Goal: Task Accomplishment & Management: Complete application form

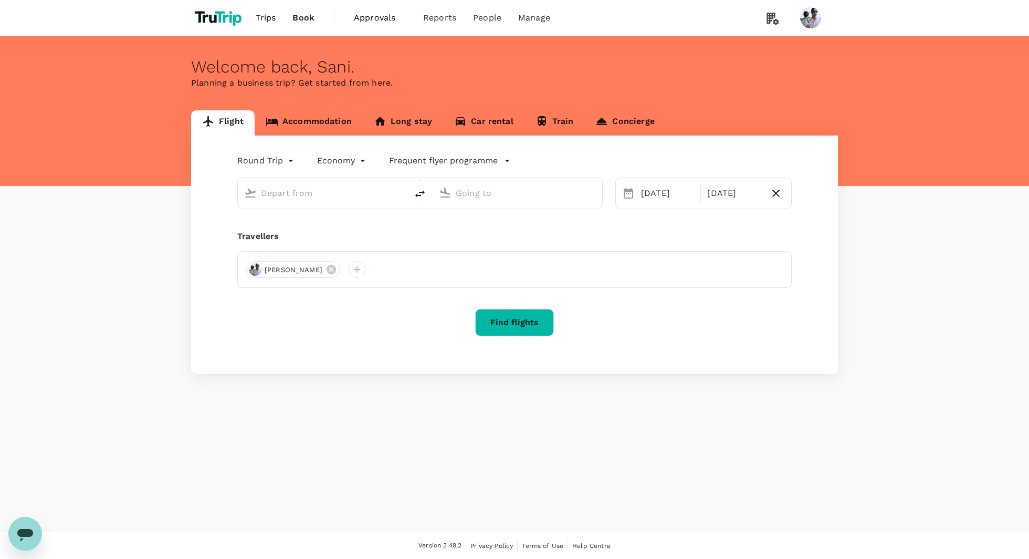
type input "[GEOGRAPHIC_DATA], [GEOGRAPHIC_DATA] (any)"
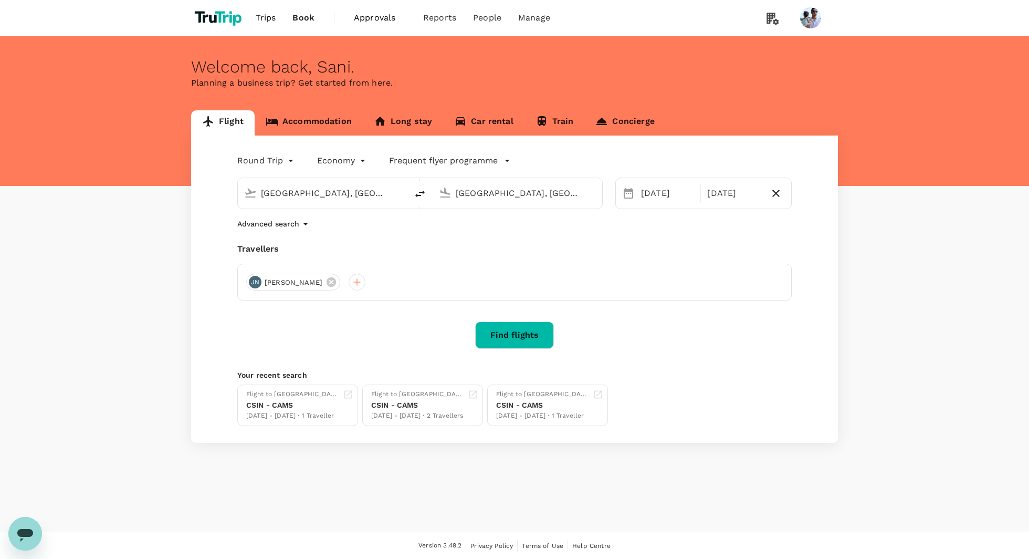
click at [122, 308] on div "Flight Accommodation Long stay Car rental Train Concierge Round Trip roundtrip …" at bounding box center [514, 276] width 1029 height 332
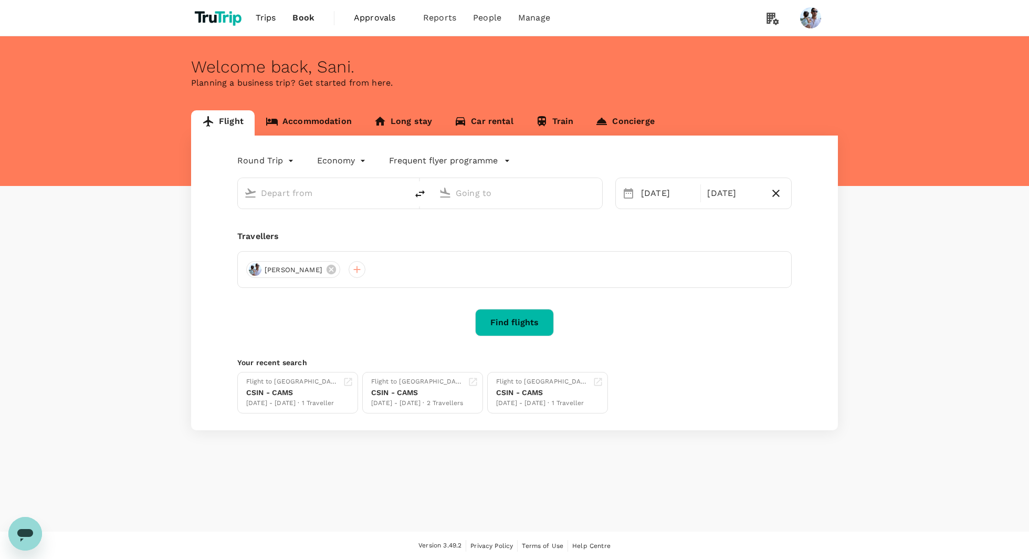
type input "[GEOGRAPHIC_DATA], [GEOGRAPHIC_DATA] (any)"
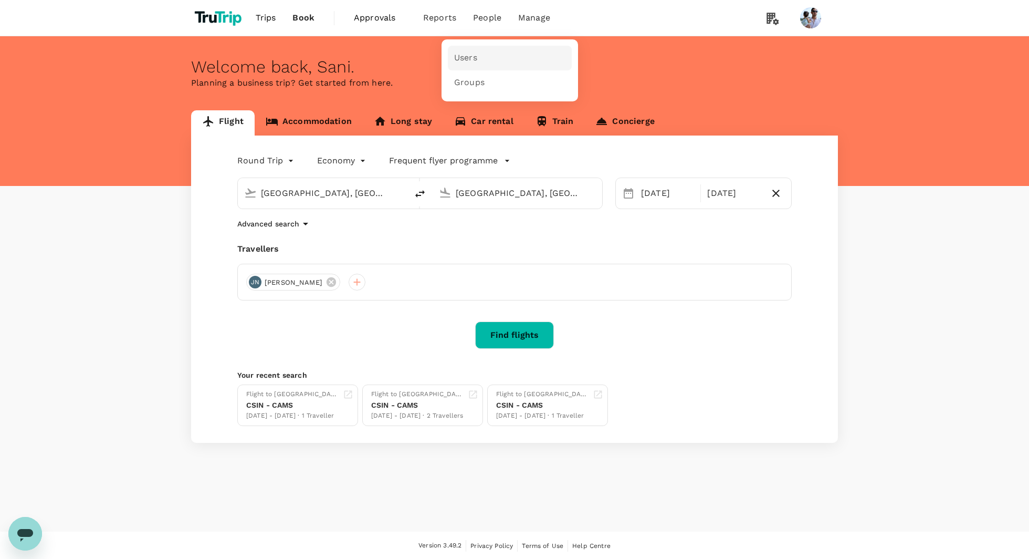
click at [487, 57] on link "Users" at bounding box center [510, 58] width 124 height 25
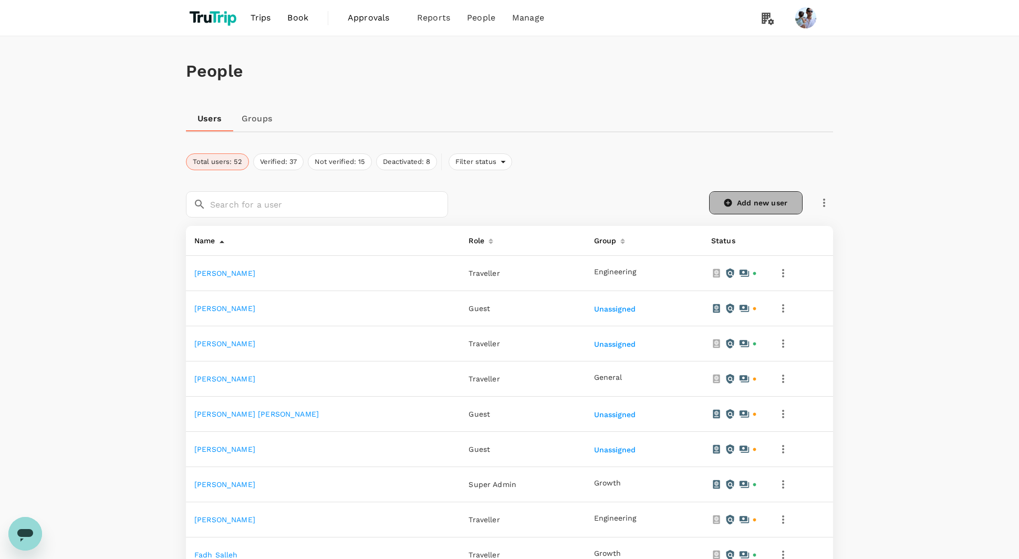
click at [743, 200] on link "Add new user" at bounding box center [755, 202] width 93 height 23
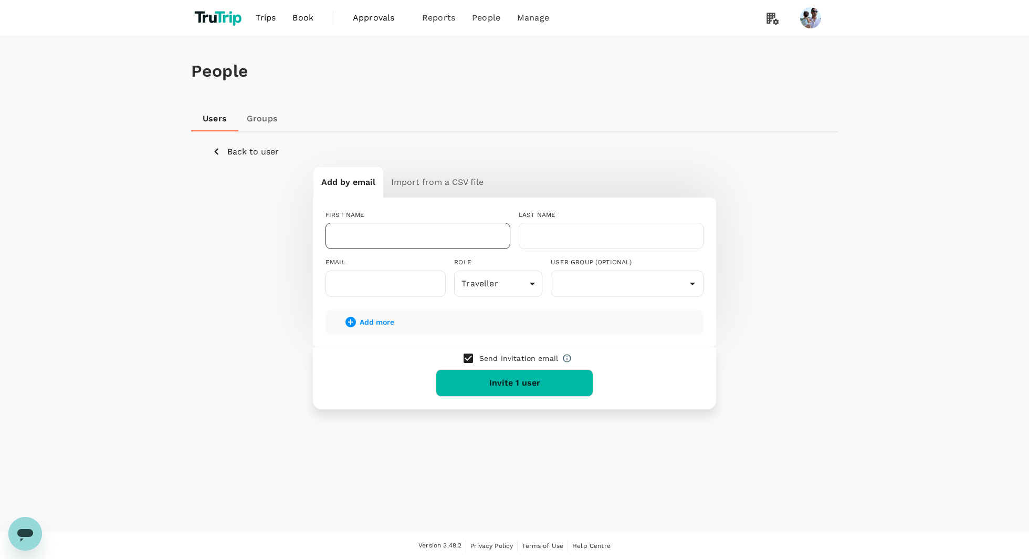
click at [425, 247] on input "text" at bounding box center [418, 236] width 185 height 26
type input "[MEDICAL_DATA]"
type input "Man"
type input "sagads"
click at [602, 364] on div "Send invitation email Invite 1 user" at bounding box center [514, 378] width 403 height 62
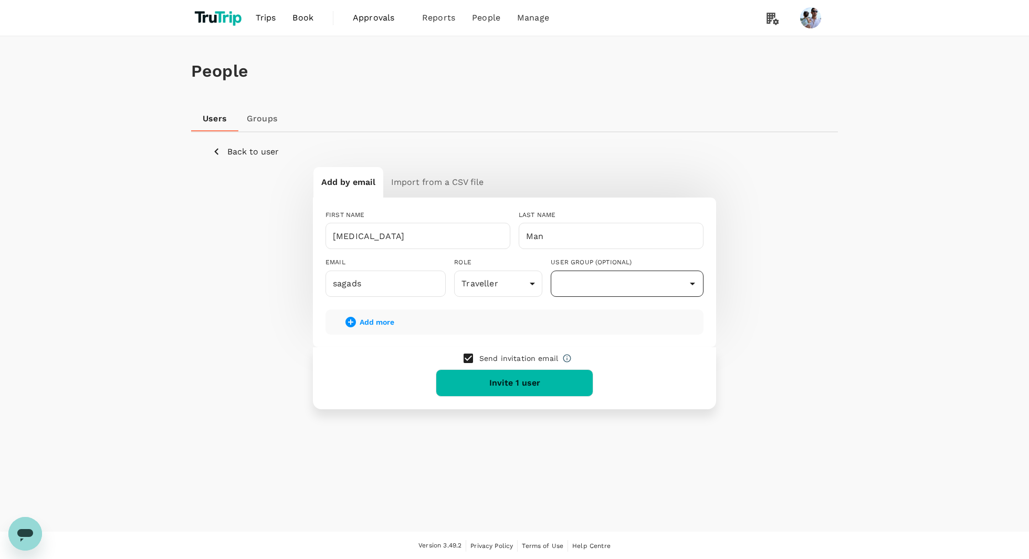
click at [627, 274] on input "text" at bounding box center [627, 284] width 148 height 20
click at [630, 327] on li "Engineering" at bounding box center [627, 330] width 152 height 17
type input "Engineering"
drag, startPoint x: 848, startPoint y: 341, endPoint x: 833, endPoint y: 343, distance: 15.5
click at [846, 341] on div "People Users Groups Back to user Add by email Import from a CSV file FIRST NAME…" at bounding box center [514, 283] width 1029 height 495
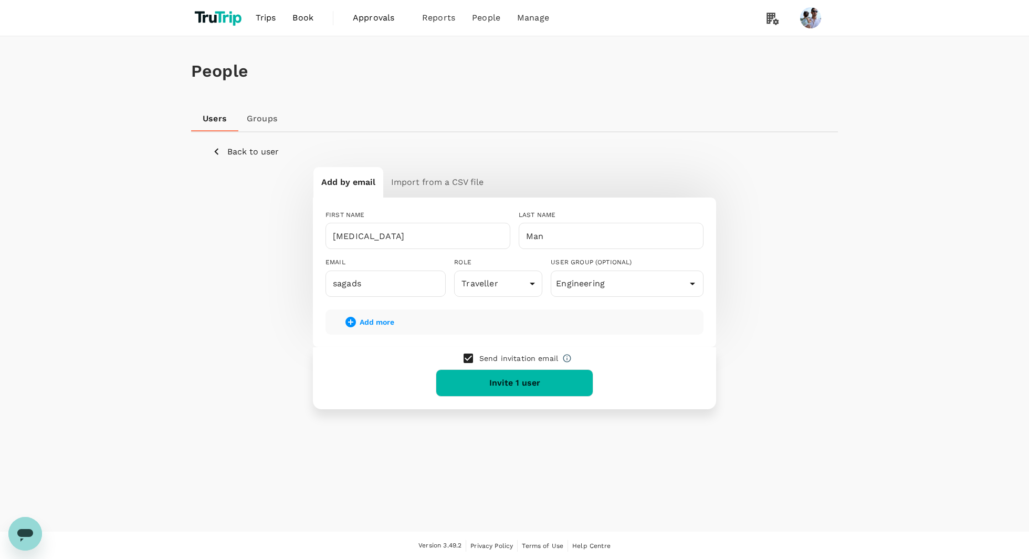
click at [374, 319] on span "Add more" at bounding box center [377, 322] width 35 height 8
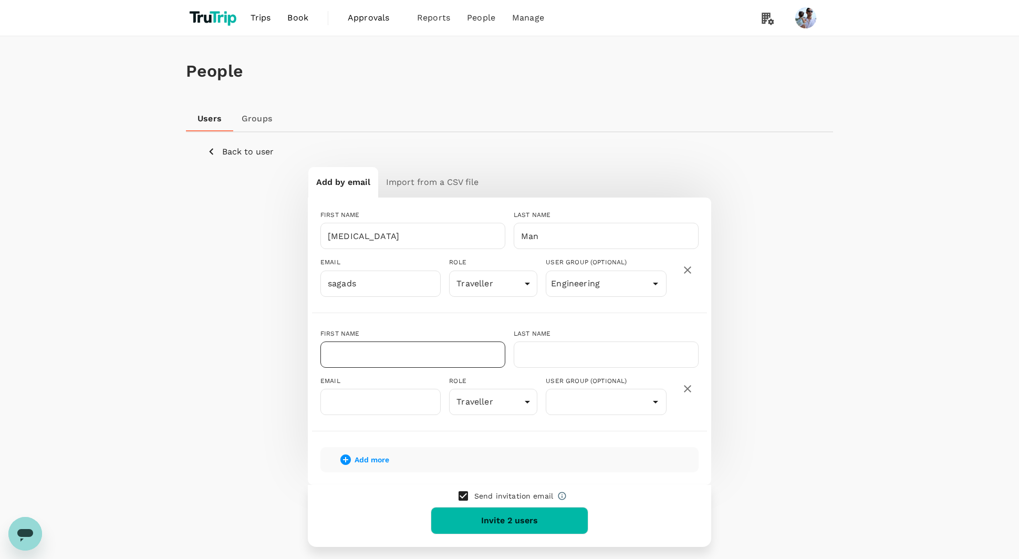
click at [409, 356] on input "text" at bounding box center [412, 354] width 185 height 26
